Goal: Transaction & Acquisition: Book appointment/travel/reservation

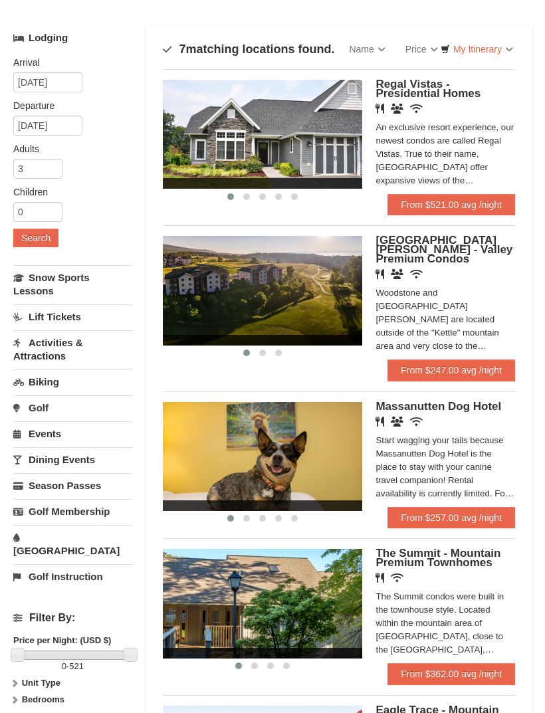
scroll to position [73, 0]
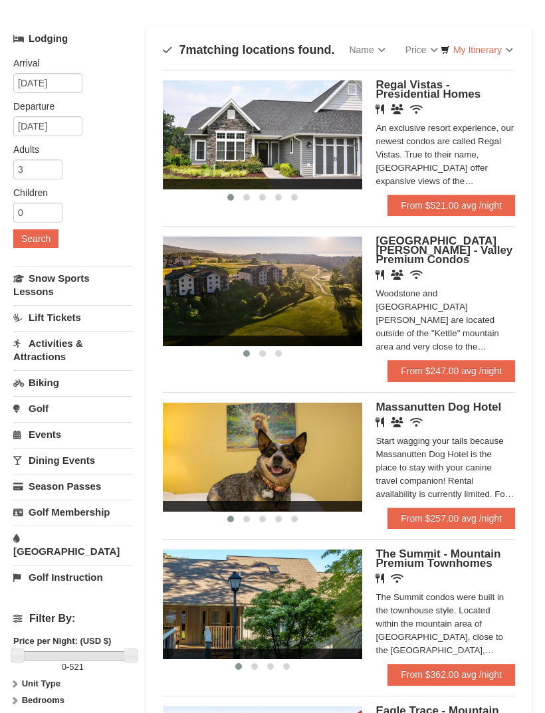
click at [441, 245] on span "[GEOGRAPHIC_DATA][PERSON_NAME] - Valley Premium Condos" at bounding box center [443, 250] width 137 height 31
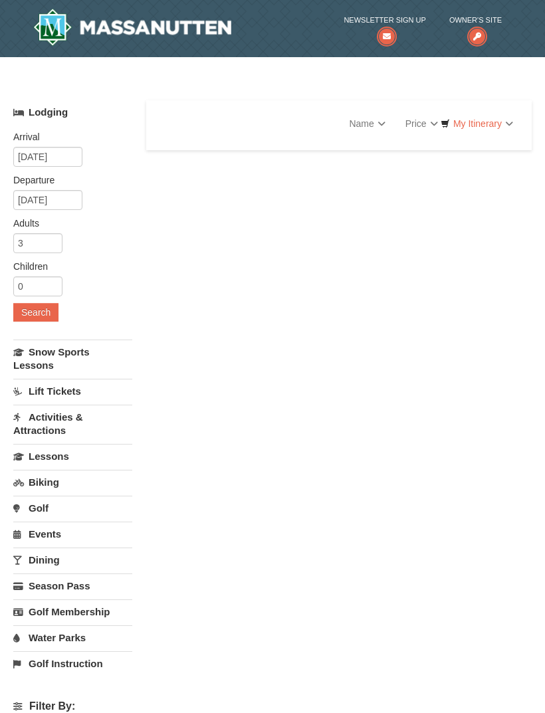
select select "9"
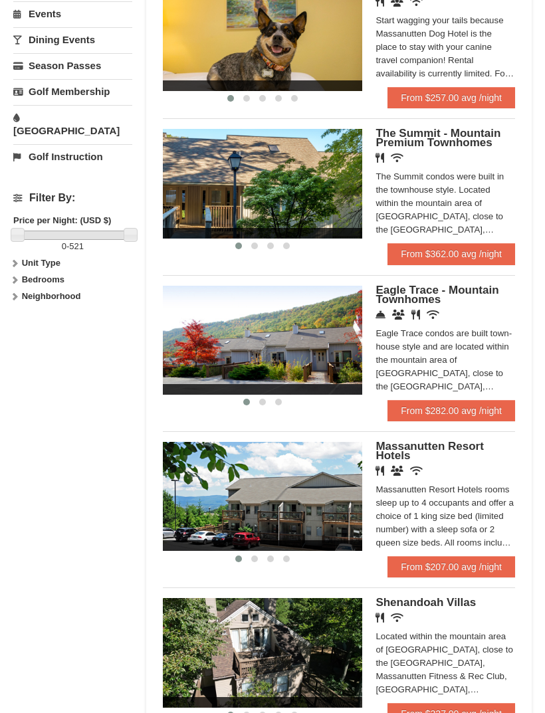
scroll to position [494, 0]
click at [399, 456] on span "Massanutten Resort Hotels" at bounding box center [429, 451] width 108 height 22
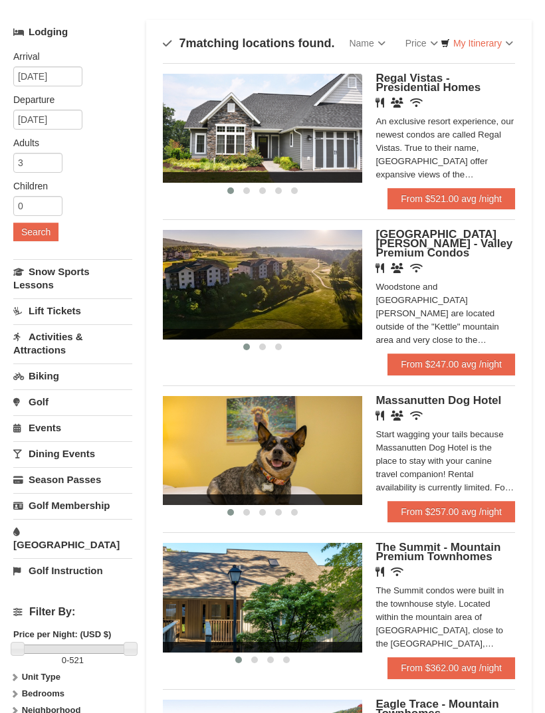
scroll to position [80, 0]
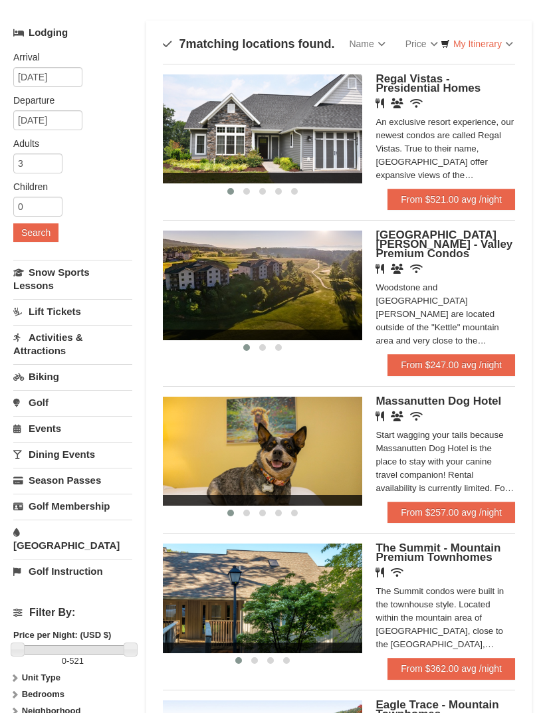
click at [425, 247] on span "[GEOGRAPHIC_DATA][PERSON_NAME] - Valley Premium Condos" at bounding box center [443, 244] width 137 height 31
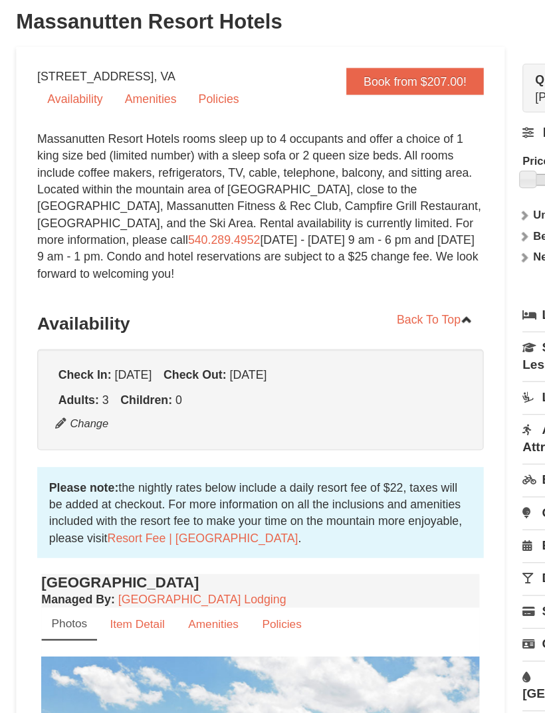
scroll to position [92, 0]
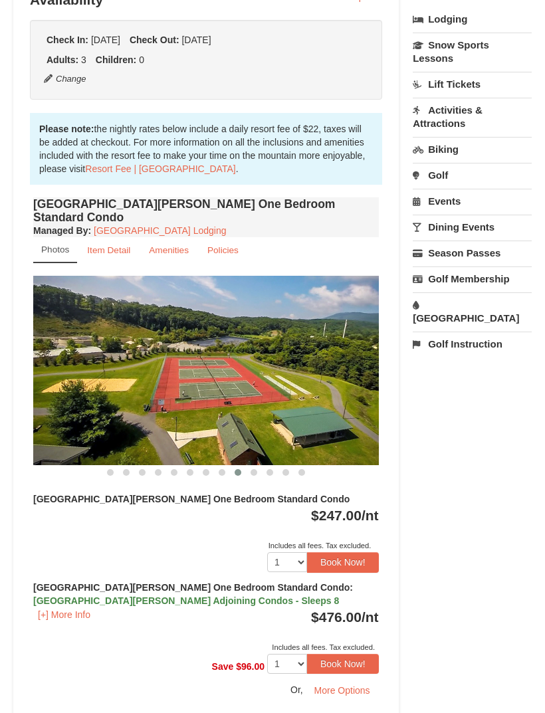
scroll to position [331, 0]
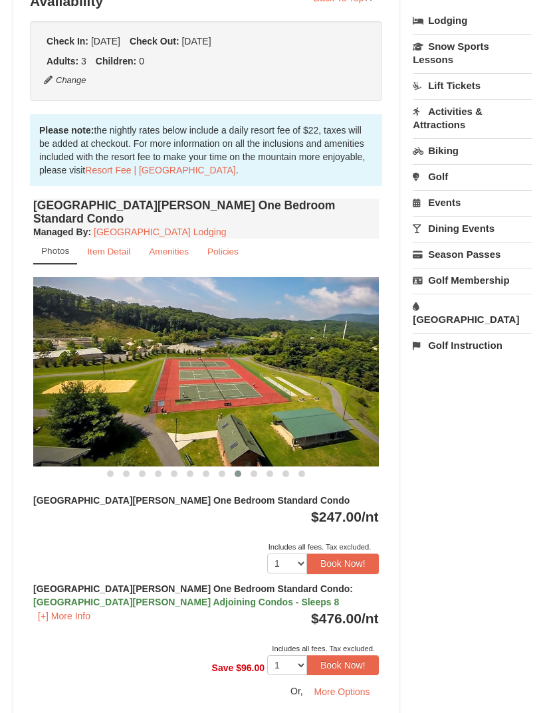
click at [110, 247] on small "Item Detail" at bounding box center [108, 252] width 43 height 10
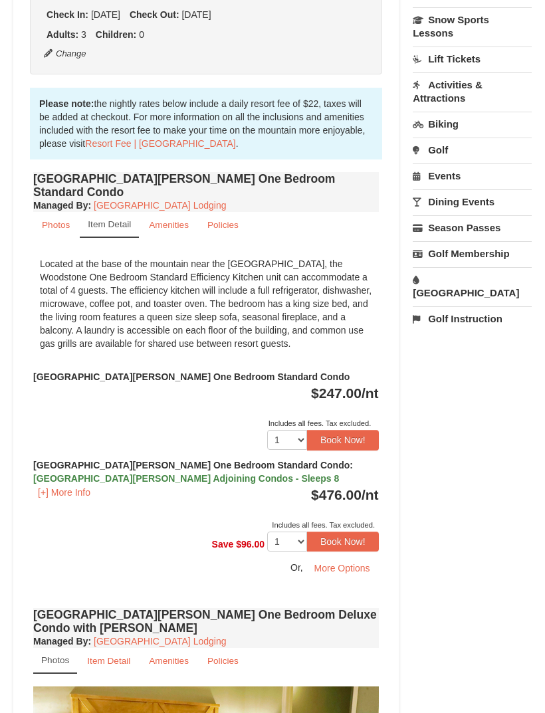
scroll to position [359, 0]
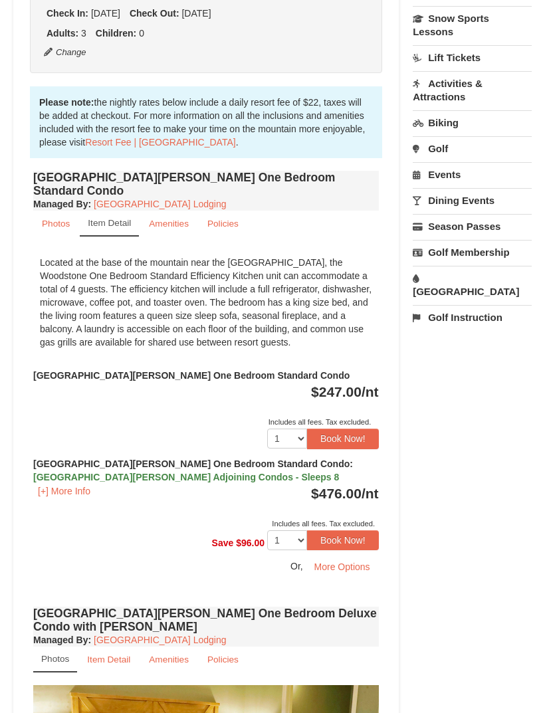
click at [350, 429] on button "Book Now!" at bounding box center [343, 439] width 72 height 20
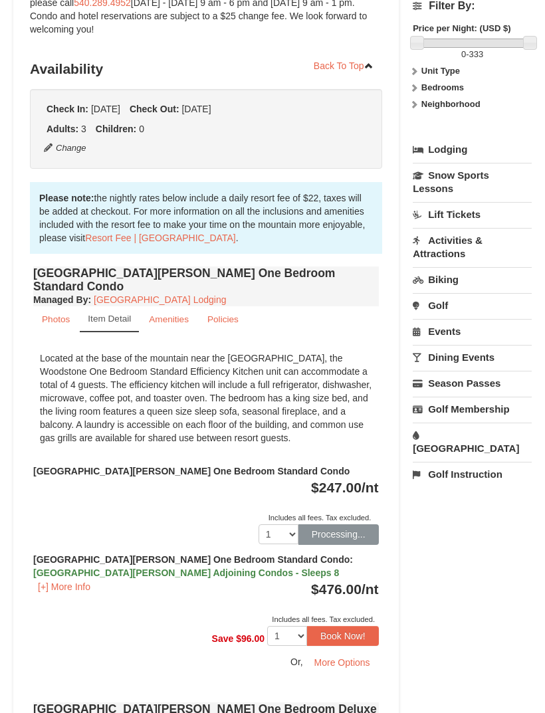
scroll to position [140, 0]
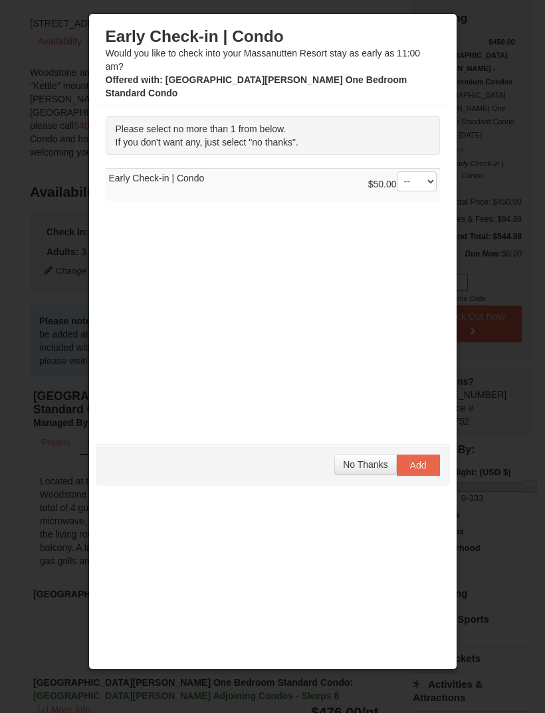
click at [361, 460] on span "No Thanks" at bounding box center [365, 464] width 45 height 11
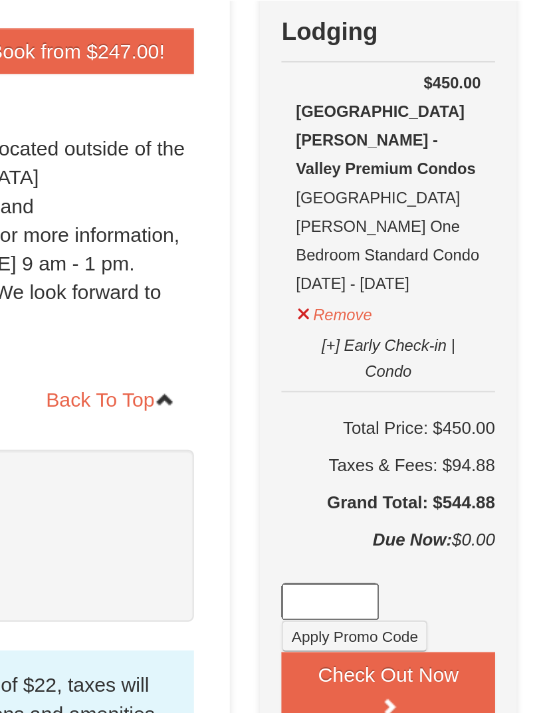
scroll to position [144, 0]
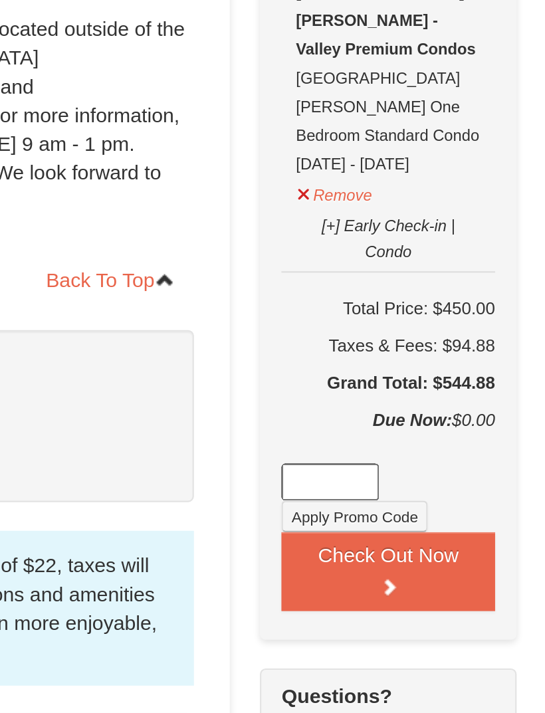
click at [423, 302] on button "Check Out Now" at bounding box center [472, 320] width 99 height 37
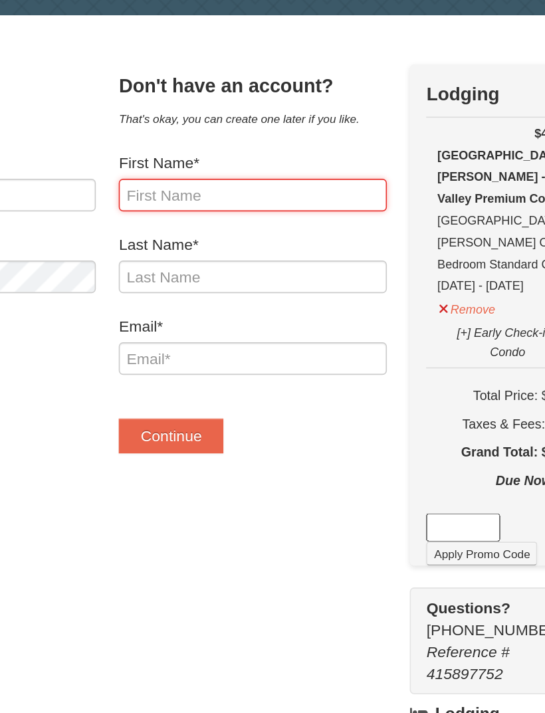
click at [191, 157] on input "First Name*" at bounding box center [272, 167] width 163 height 20
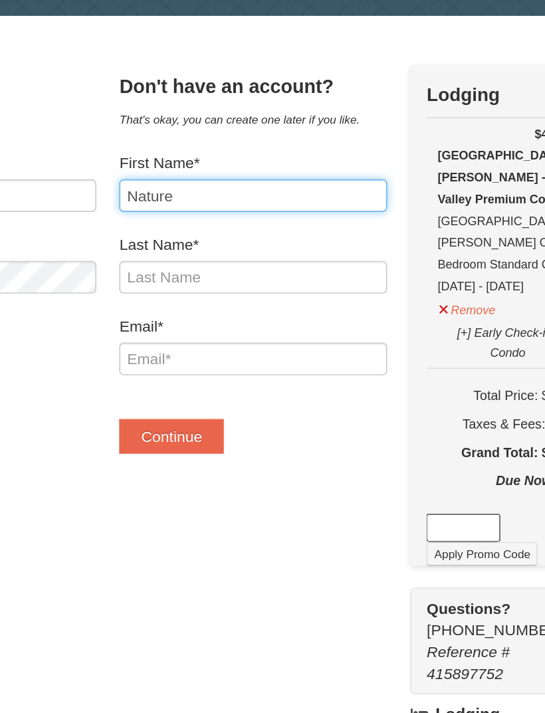
type input "Nature"
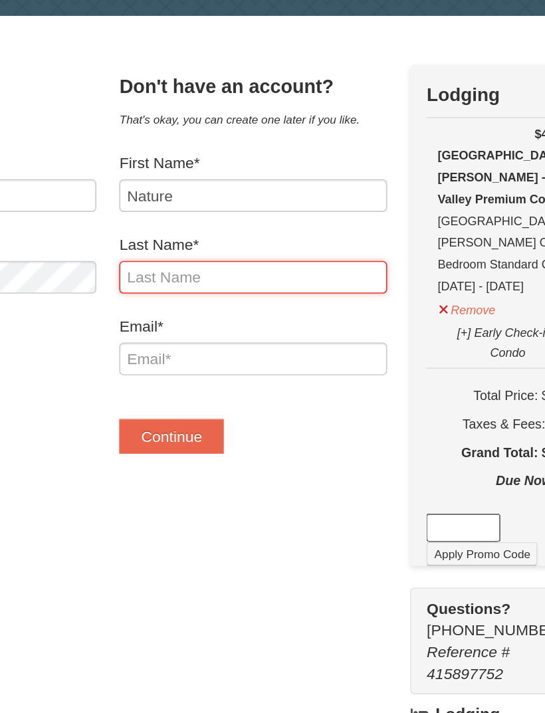
click at [202, 207] on input "Last Name*" at bounding box center [272, 217] width 163 height 20
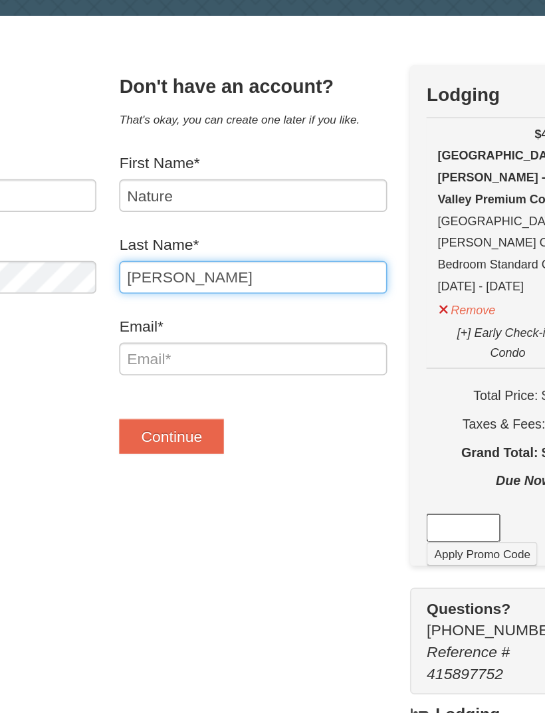
type input "Sizemore"
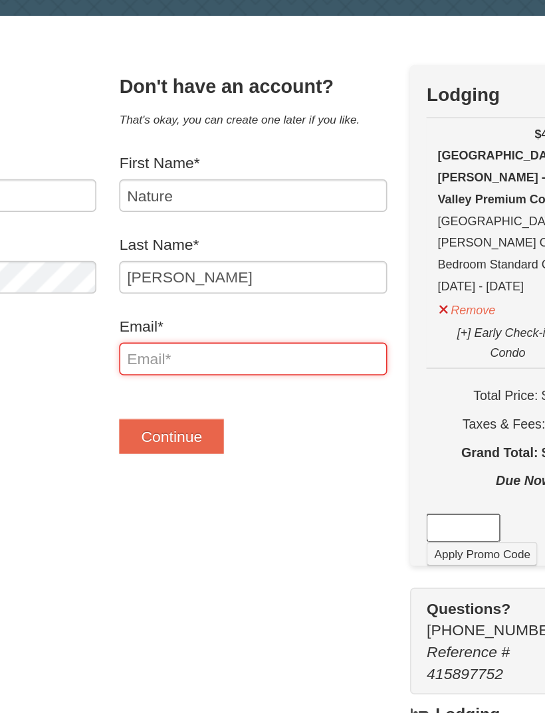
click at [211, 256] on input "Email*" at bounding box center [272, 266] width 163 height 20
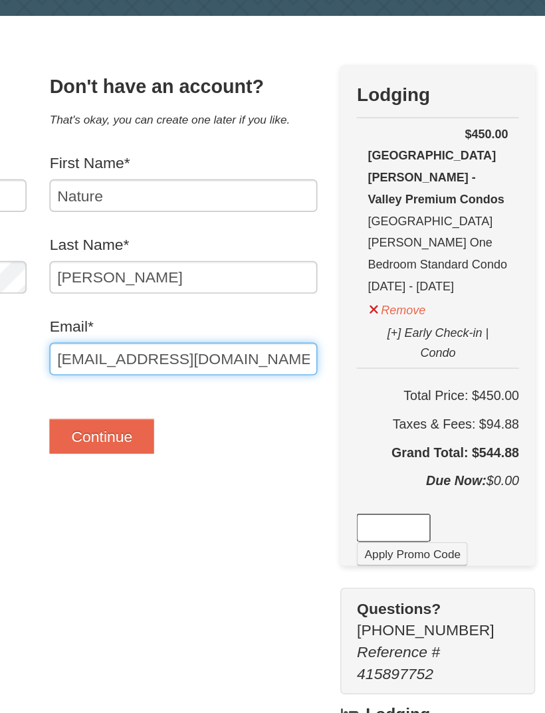
type input "Firbrd73@gmail.com"
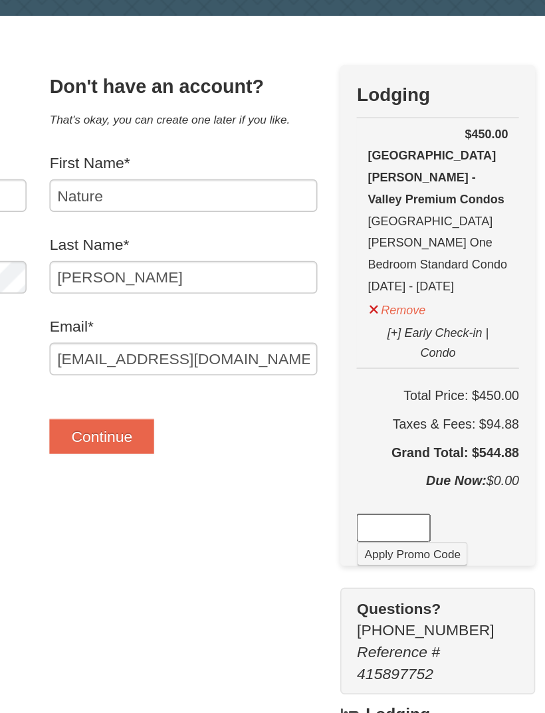
click at [191, 303] on button "Continue" at bounding box center [223, 313] width 64 height 21
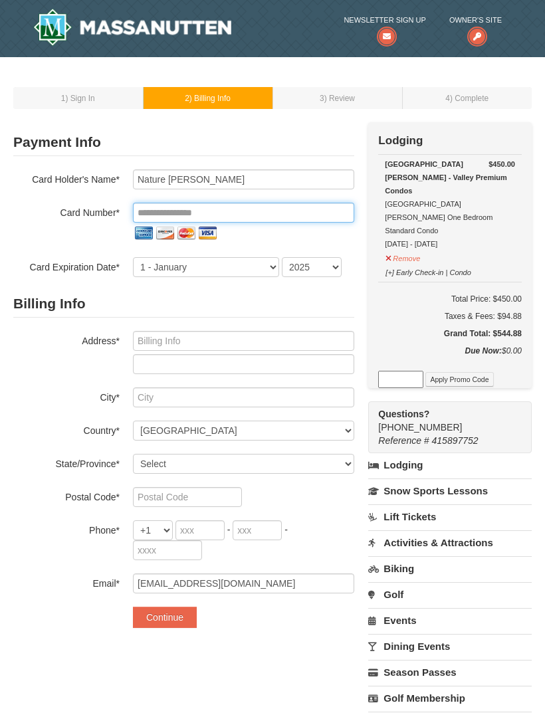
click at [293, 212] on input "tel" at bounding box center [243, 213] width 221 height 20
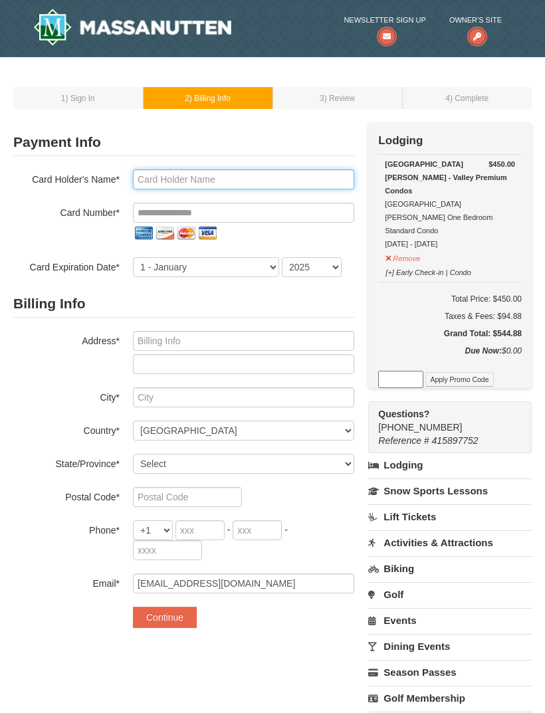
type input "Nature R [PERSON_NAME]"
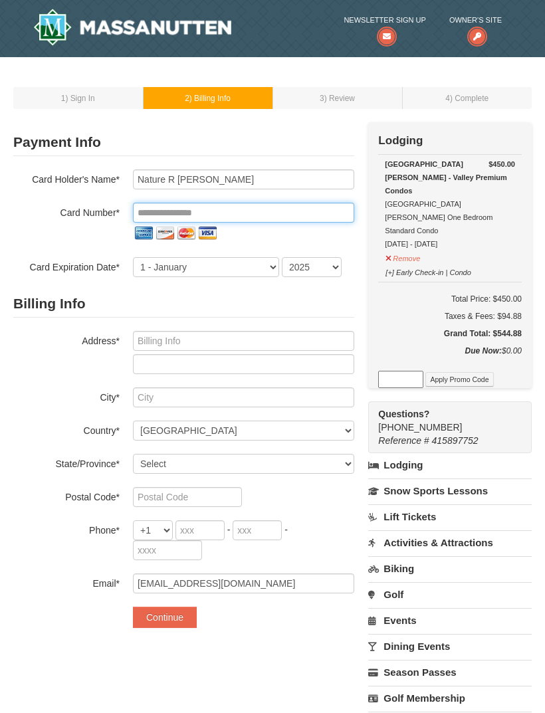
type input "**********"
select select "8"
select select "2029"
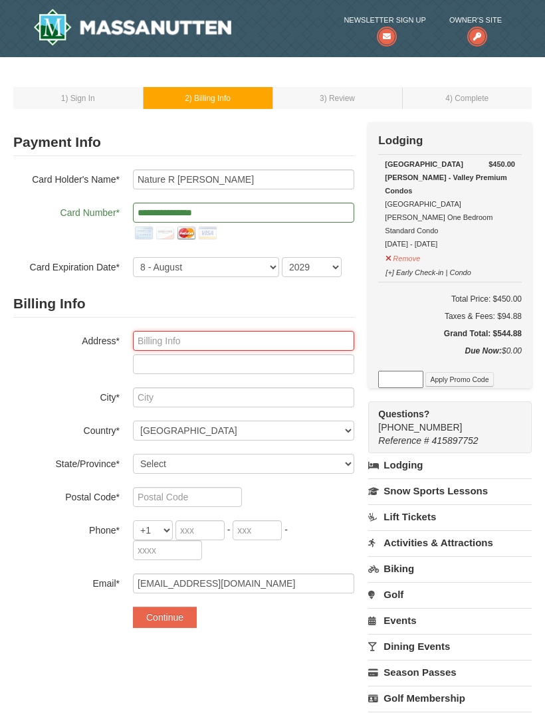
click at [288, 336] on input "text" at bounding box center [243, 341] width 221 height 20
type input "85 Mount Airy Road"
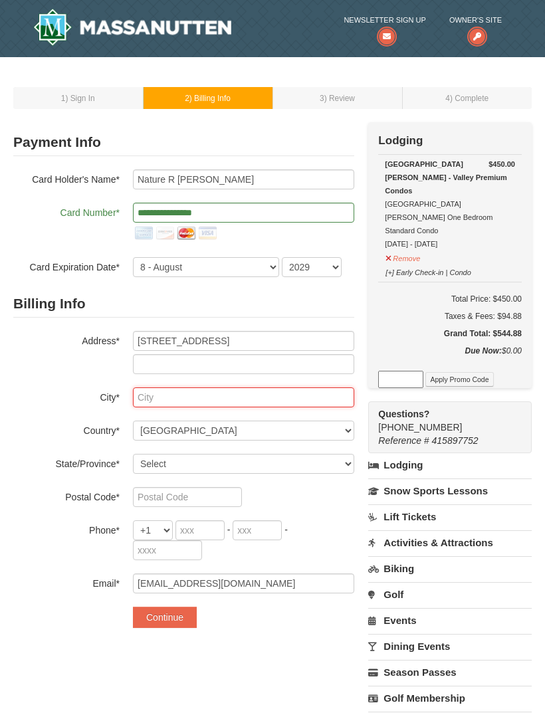
click at [294, 399] on input "text" at bounding box center [243, 397] width 221 height 20
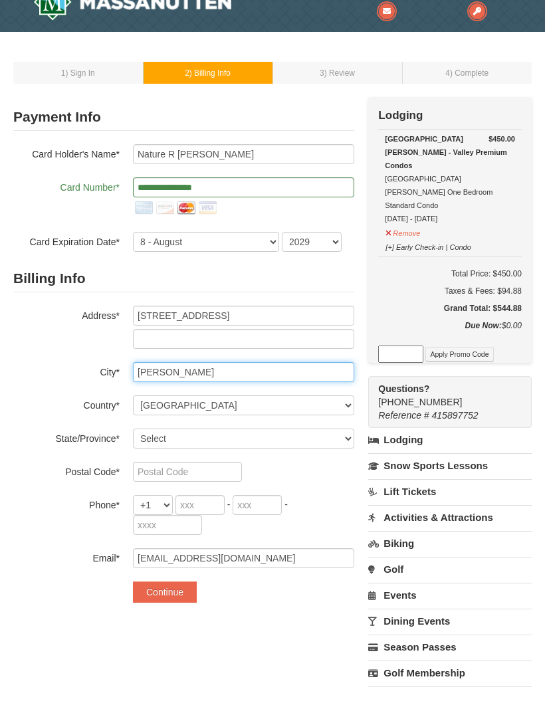
type input "Hardy"
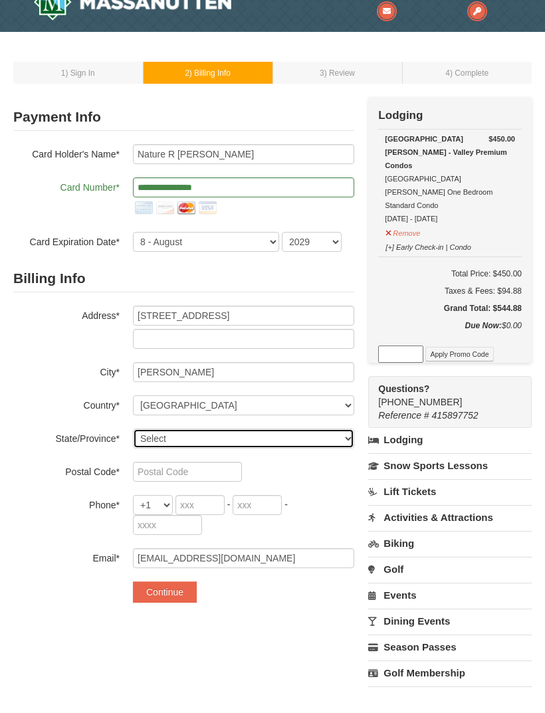
click at [332, 454] on select "Select Alabama Alaska American Samoa Arizona Arkansas California Colorado Conne…" at bounding box center [243, 464] width 221 height 20
select select "VA"
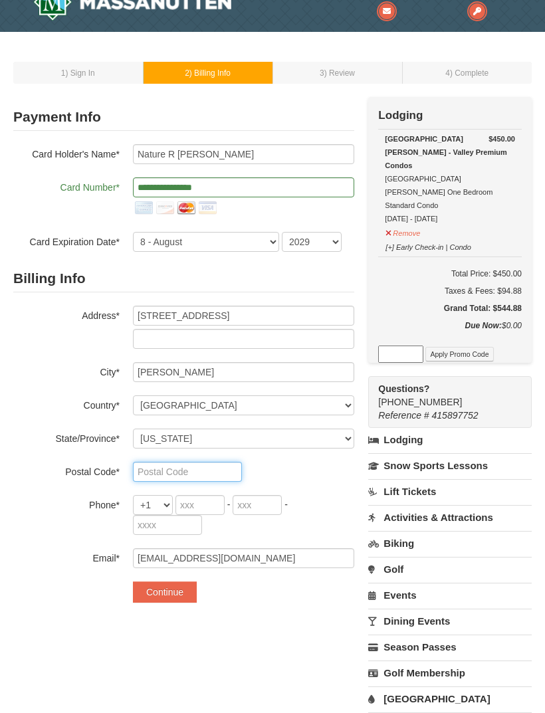
click at [203, 470] on input "text" at bounding box center [187, 472] width 109 height 20
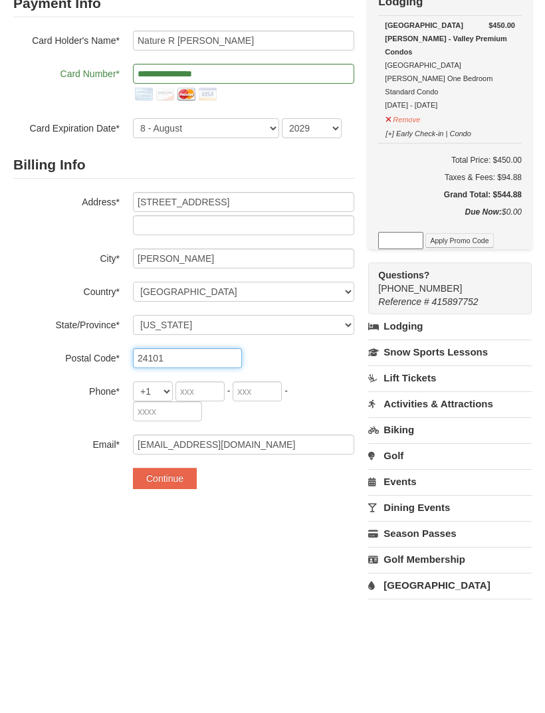
type input "24101"
click at [207, 495] on input "tel" at bounding box center [199, 505] width 49 height 20
type input "540"
click at [338, 495] on div "+1 +20 +212 +213 +216 +218 +220 +221 +222 +223 +224 +225 +226 +227 +228 +229 +2…" at bounding box center [243, 515] width 221 height 40
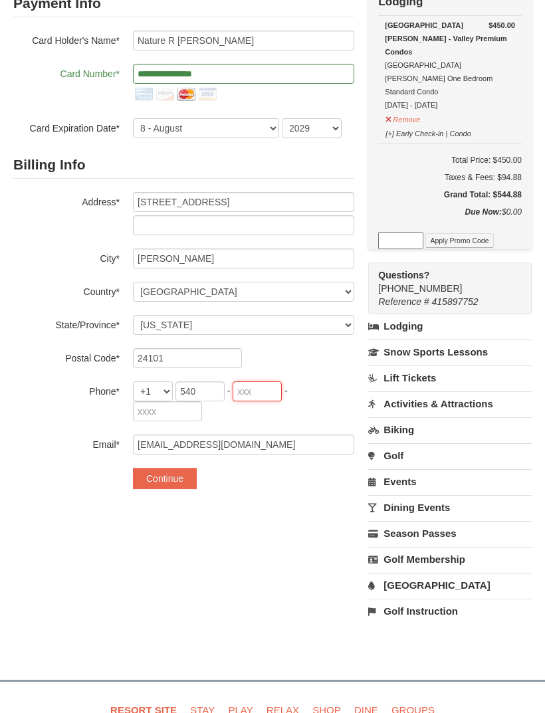
click at [263, 397] on input "tel" at bounding box center [257, 391] width 49 height 20
type input "494"
click at [165, 416] on input "tel" at bounding box center [167, 411] width 69 height 20
type input "8161"
click at [336, 393] on div "+1 +20 +212 +213 +216 +218 +220 +221 +222 +223 +224 +225 +226 +227 +228 +229 +2…" at bounding box center [243, 401] width 221 height 40
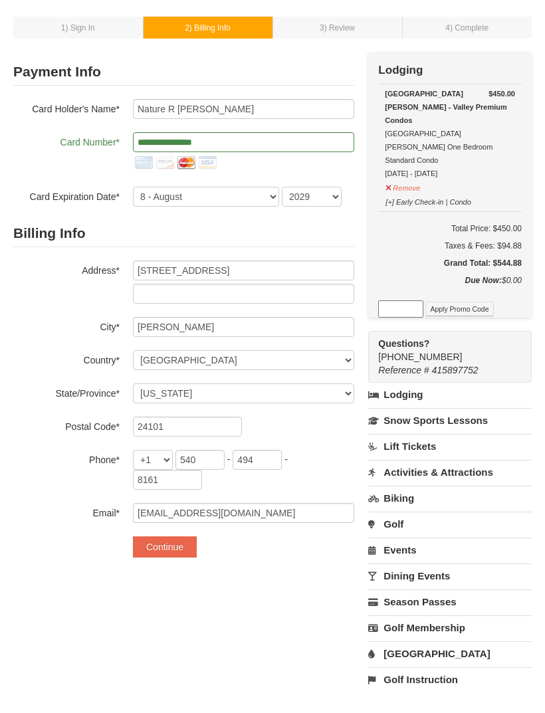
scroll to position [70, 0]
click at [174, 544] on button "Continue" at bounding box center [165, 547] width 64 height 21
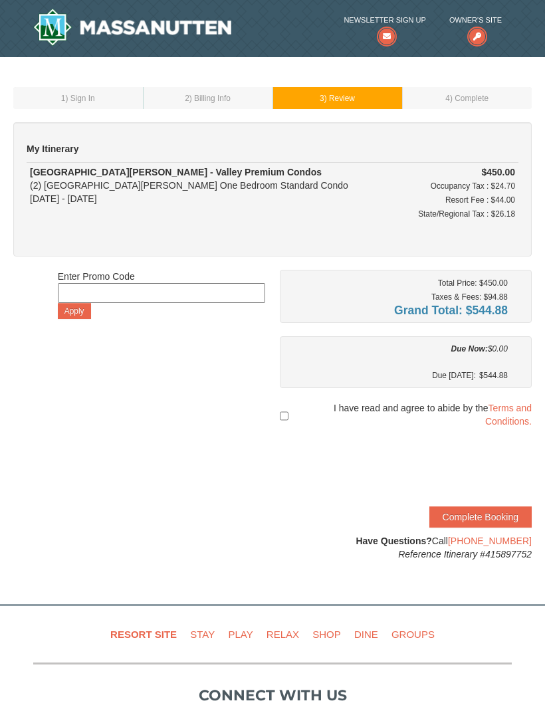
click at [286, 405] on input "checkbox" at bounding box center [284, 416] width 9 height 24
checkbox input "true"
click at [512, 411] on link "Terms and Conditions." at bounding box center [508, 415] width 47 height 24
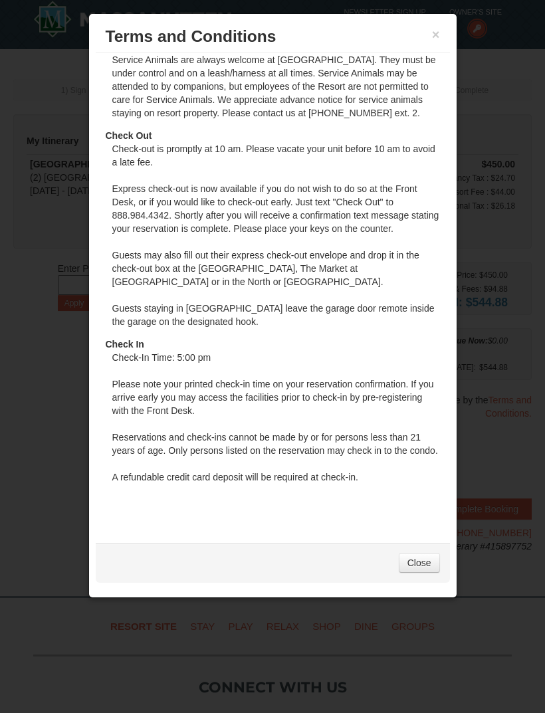
scroll to position [7, 0]
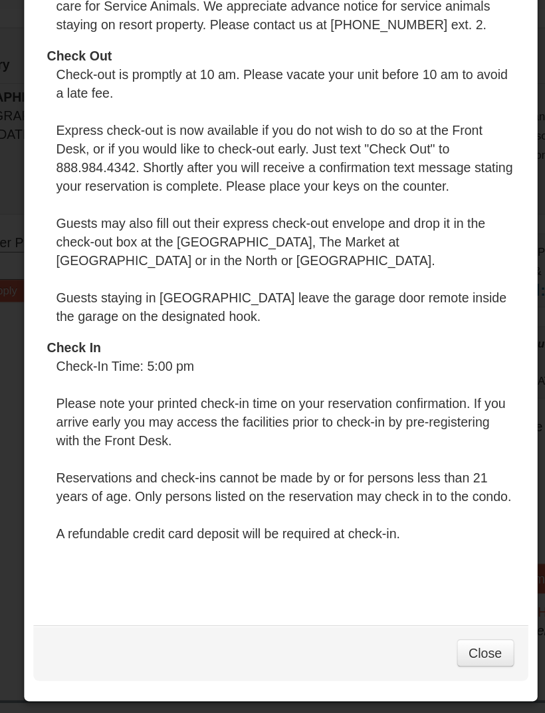
click at [399, 553] on link "Close" at bounding box center [419, 563] width 41 height 20
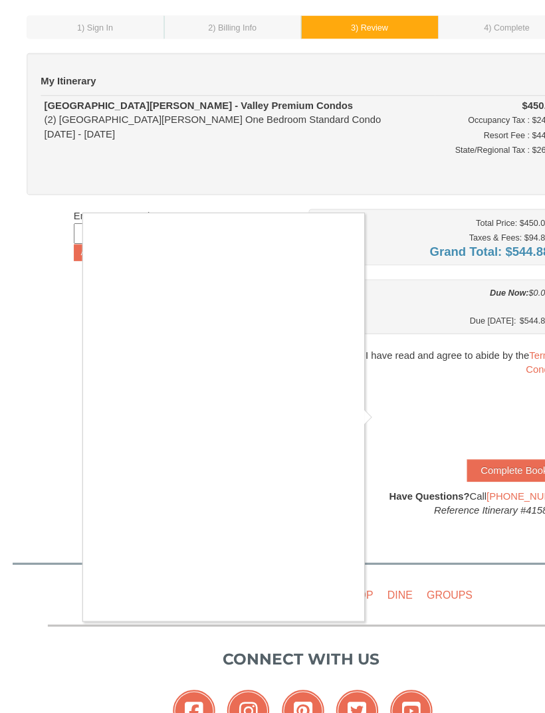
scroll to position [72, 0]
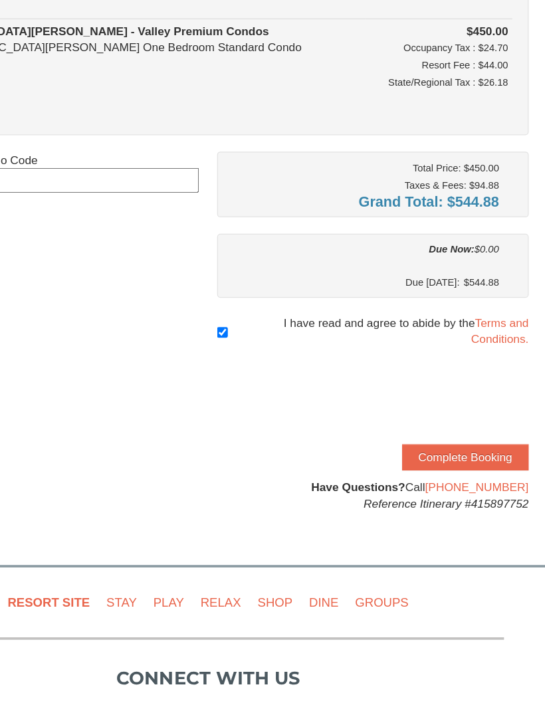
click at [429, 434] on button "Complete Booking" at bounding box center [480, 444] width 102 height 21
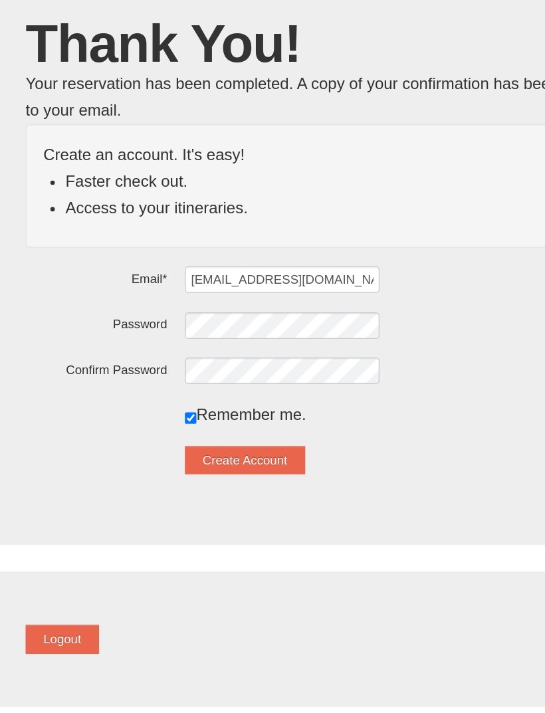
click at [219, 455] on button "Create Account" at bounding box center [218, 465] width 90 height 21
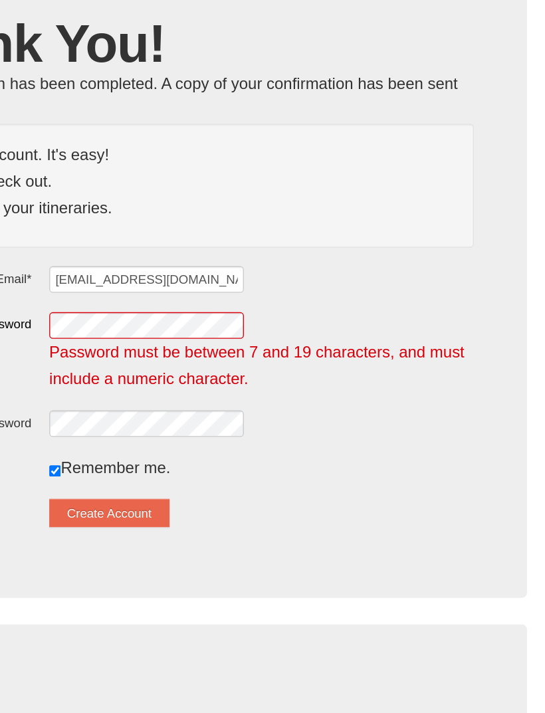
scroll to position [0, 1]
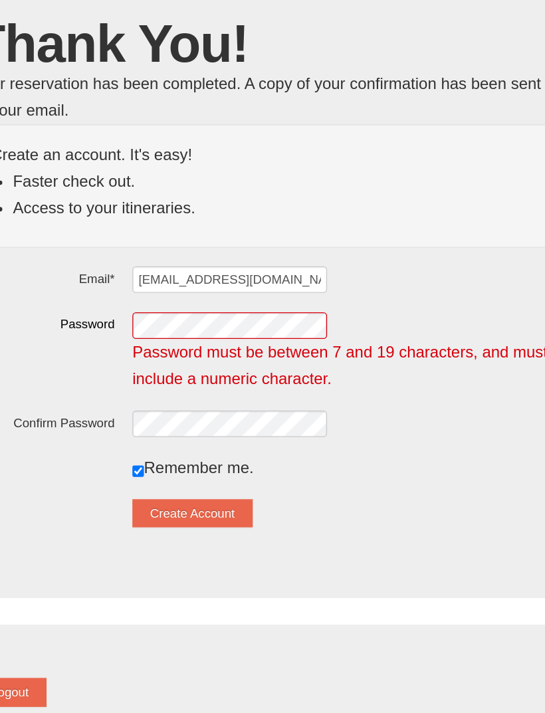
click at [292, 462] on div "Remember me." at bounding box center [332, 472] width 319 height 20
click at [177, 495] on button "Create Account" at bounding box center [218, 505] width 90 height 21
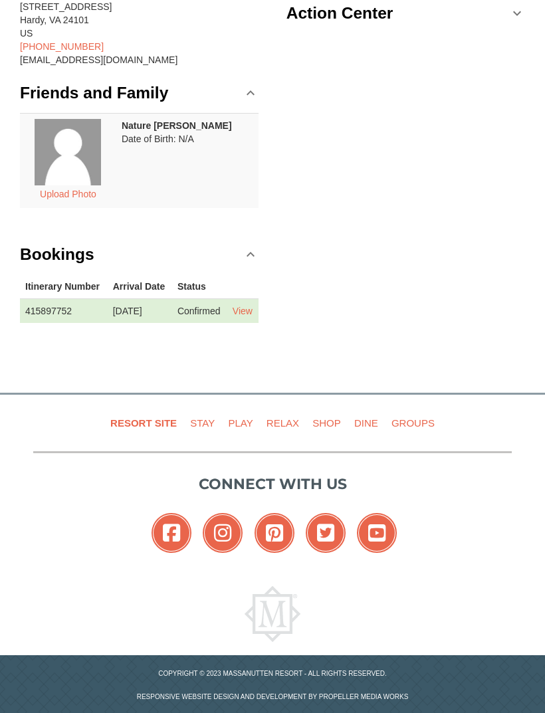
scroll to position [222, 0]
